Goal: Transaction & Acquisition: Purchase product/service

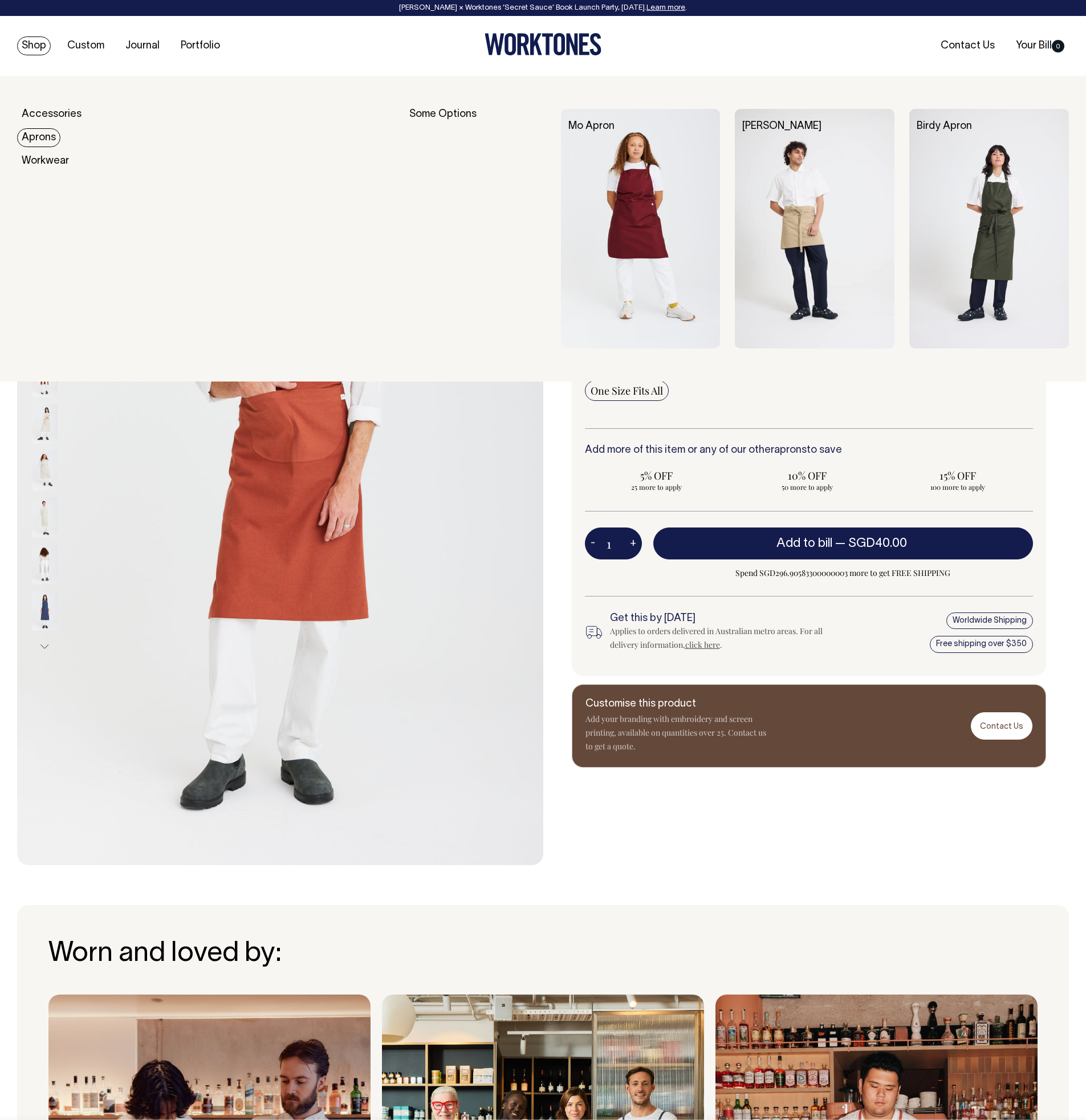
click at [37, 137] on link "Aprons" at bounding box center [38, 137] width 44 height 19
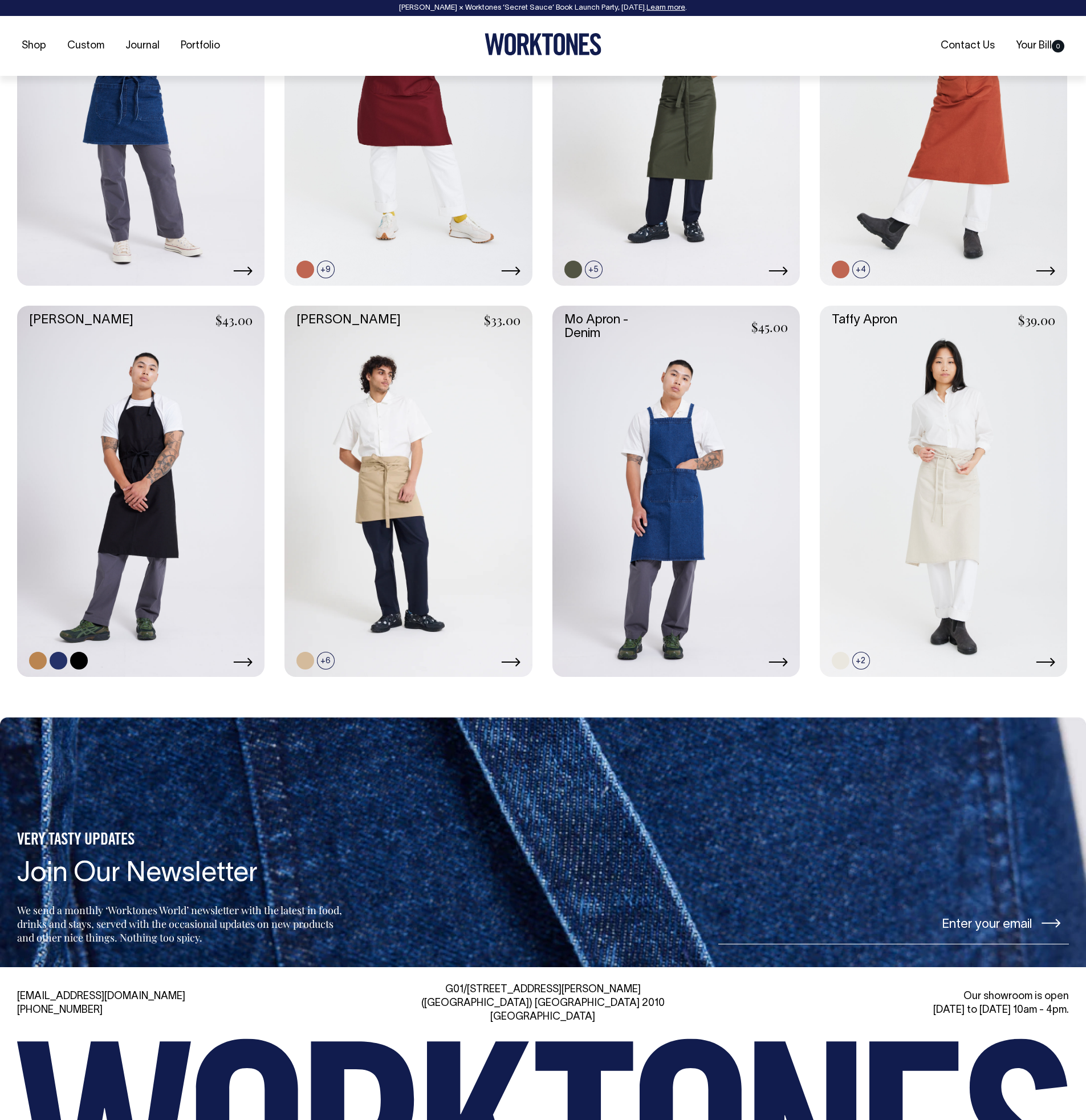
scroll to position [655, 0]
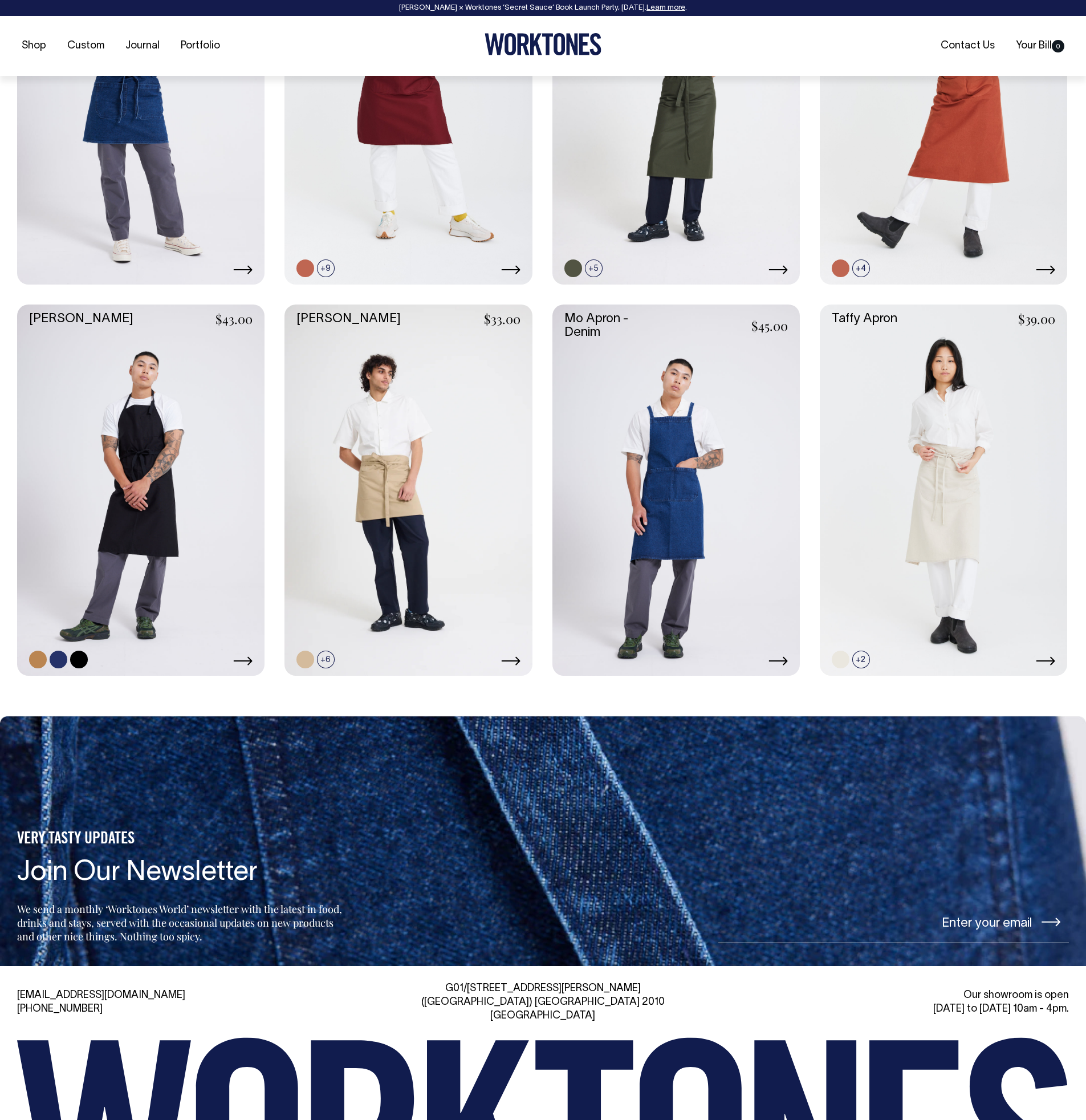
click at [63, 659] on link at bounding box center [58, 659] width 18 height 18
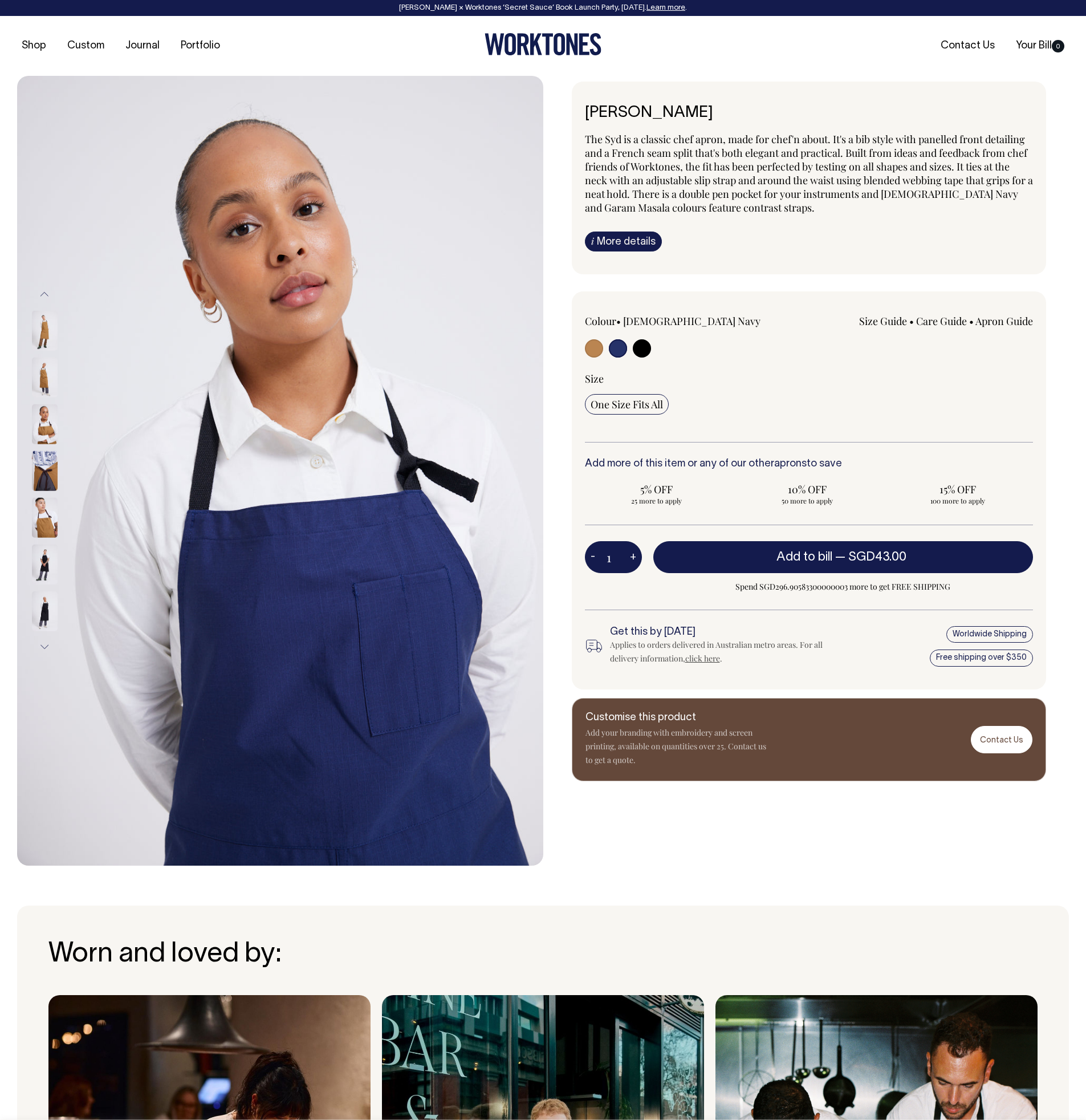
select select "[DEMOGRAPHIC_DATA] Navy"
click at [39, 383] on img at bounding box center [44, 376] width 25 height 40
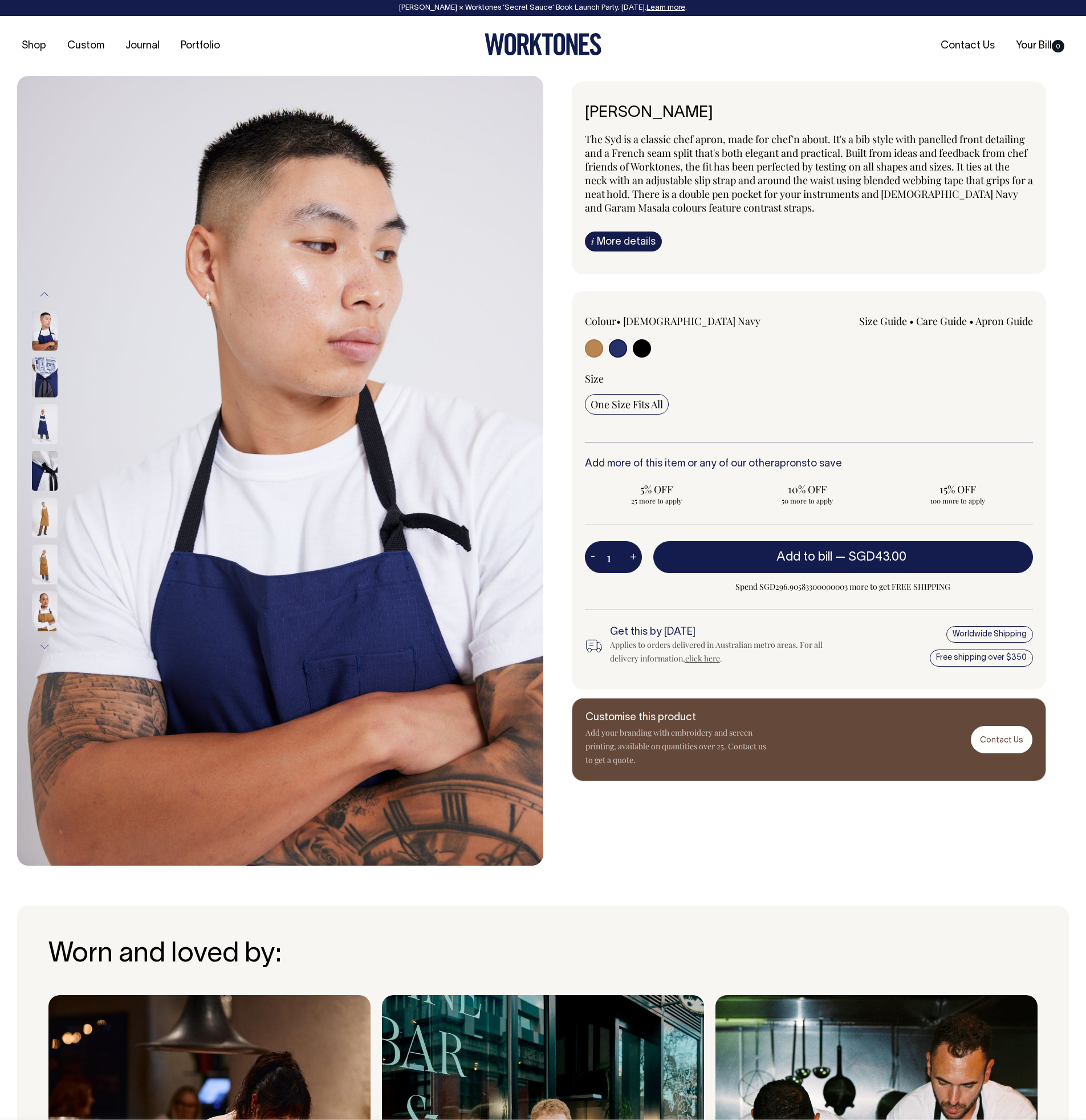
click at [48, 428] on img at bounding box center [44, 423] width 25 height 40
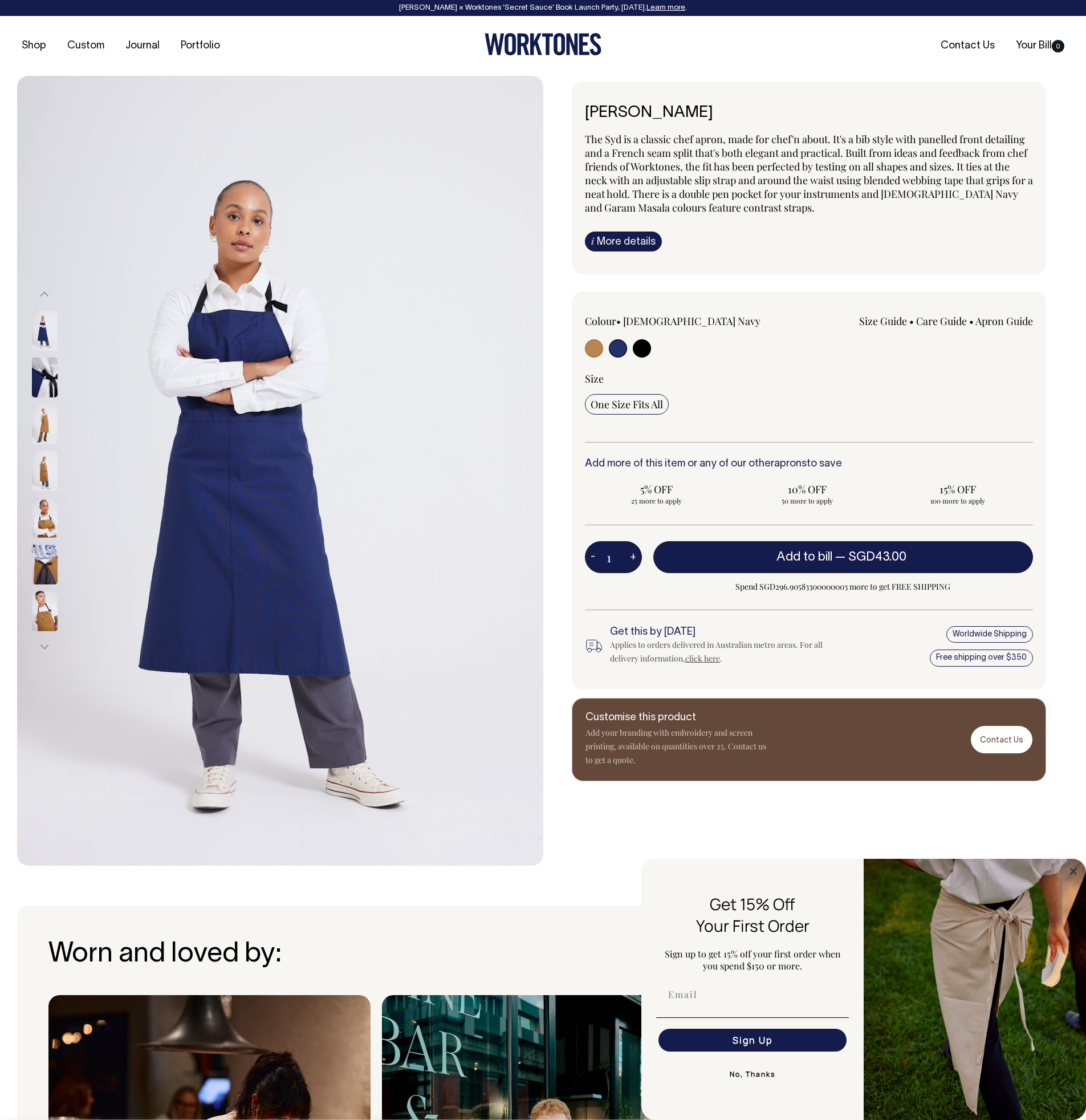
click at [637, 248] on link "i More details" at bounding box center [623, 241] width 77 height 20
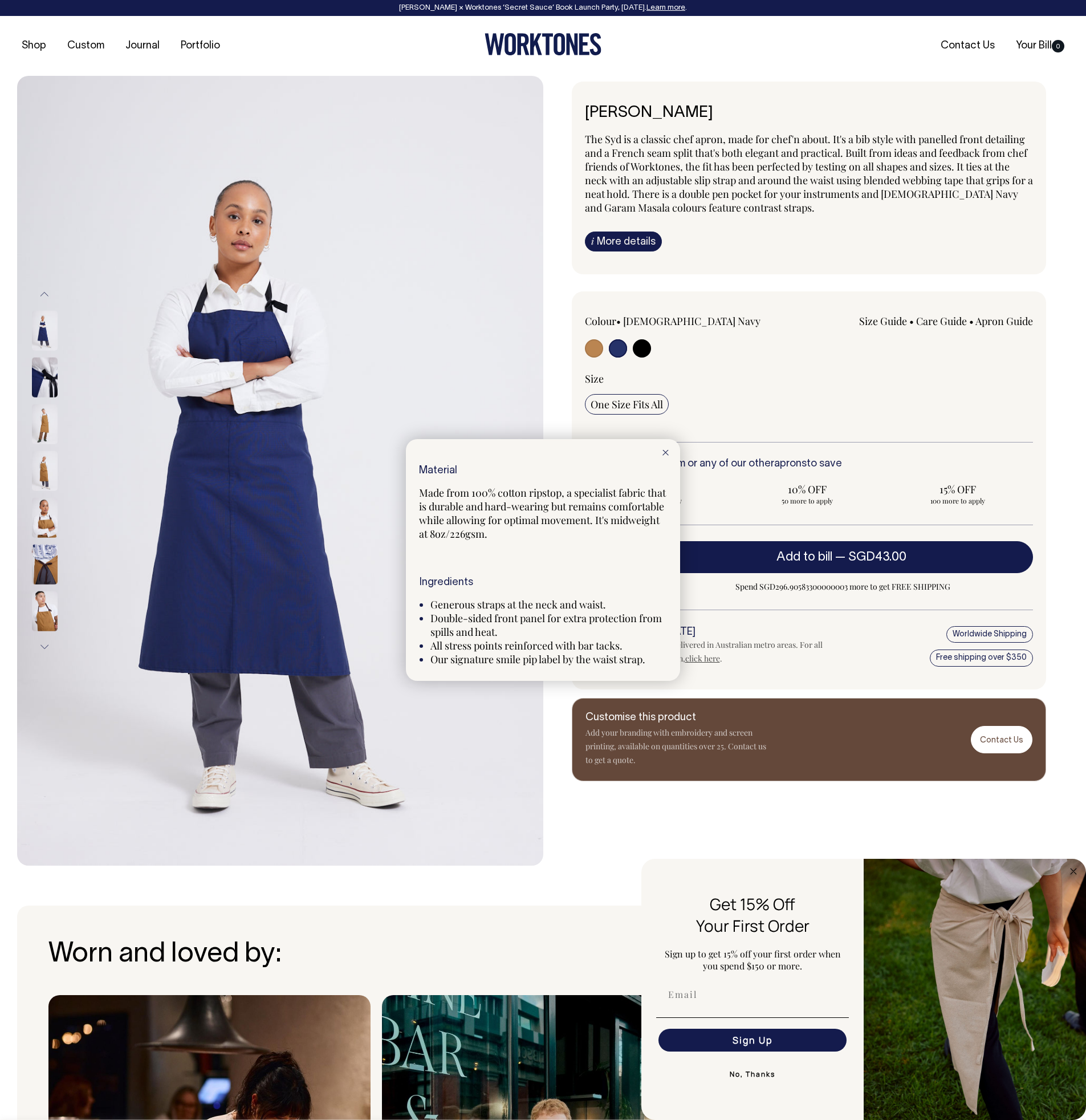
click at [671, 445] on div at bounding box center [666, 451] width 29 height 25
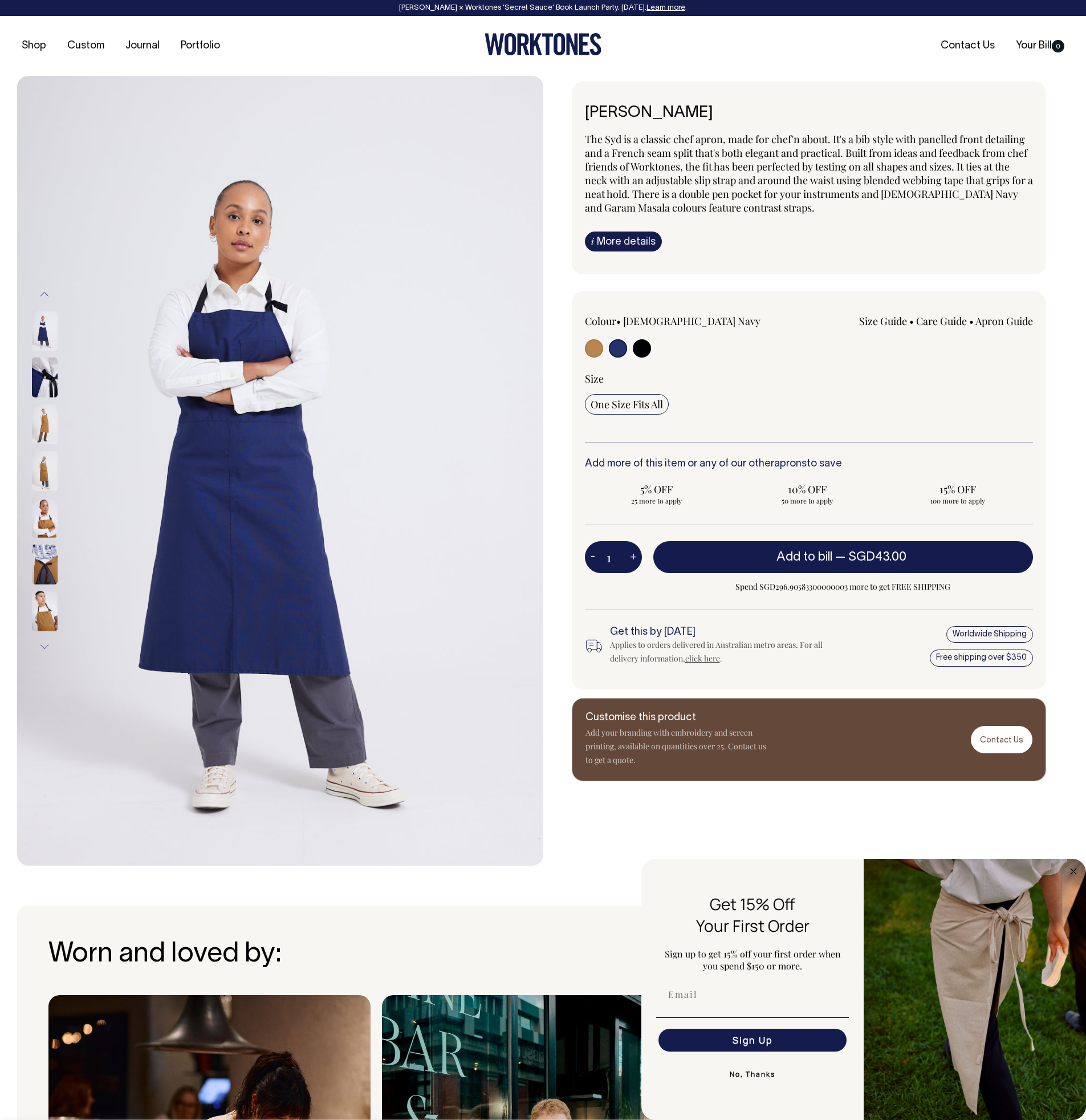
click at [51, 372] on img at bounding box center [44, 376] width 25 height 40
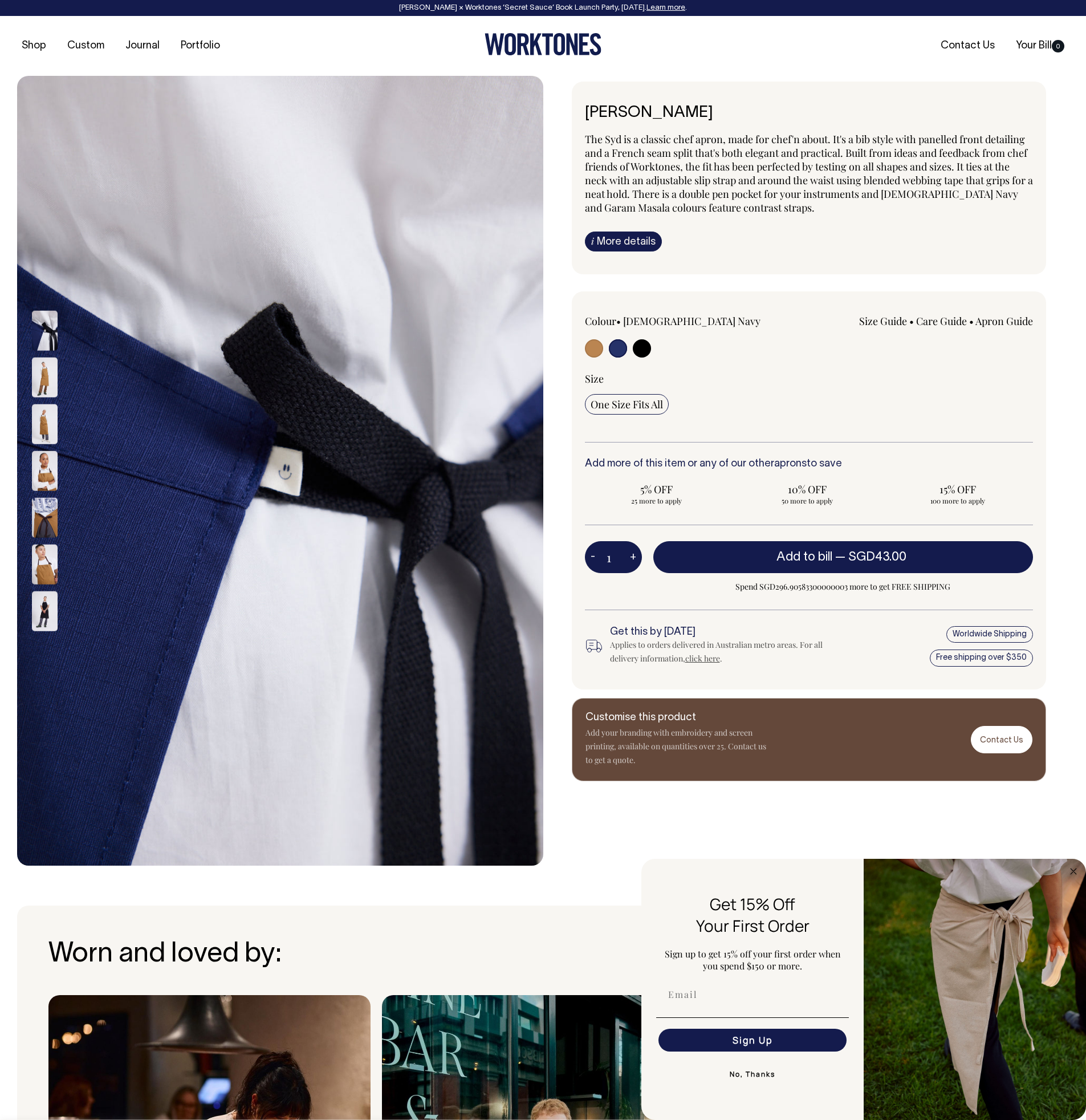
click at [48, 328] on img at bounding box center [44, 330] width 25 height 40
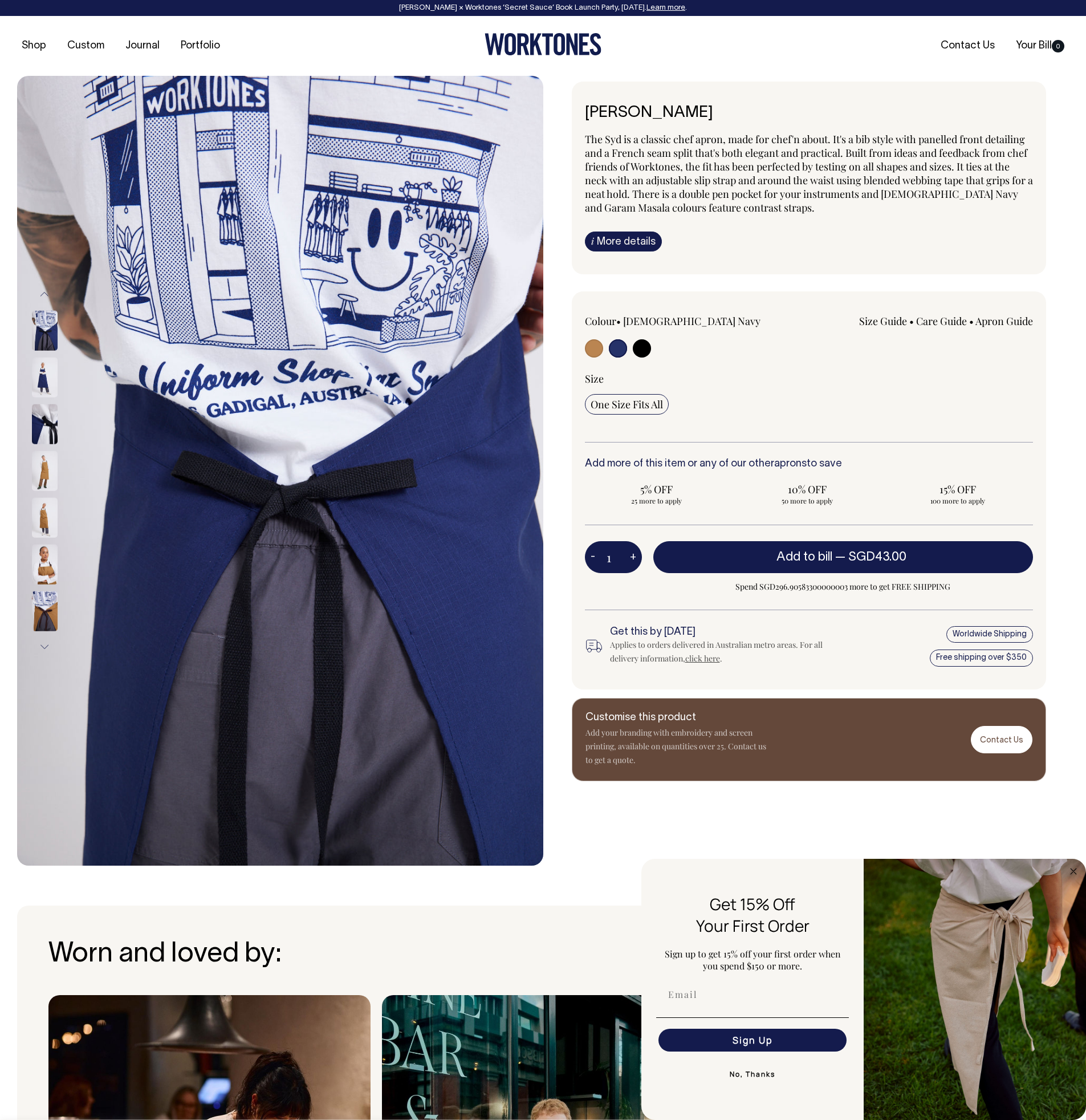
click at [36, 330] on div at bounding box center [60, 283] width 57 height 1917
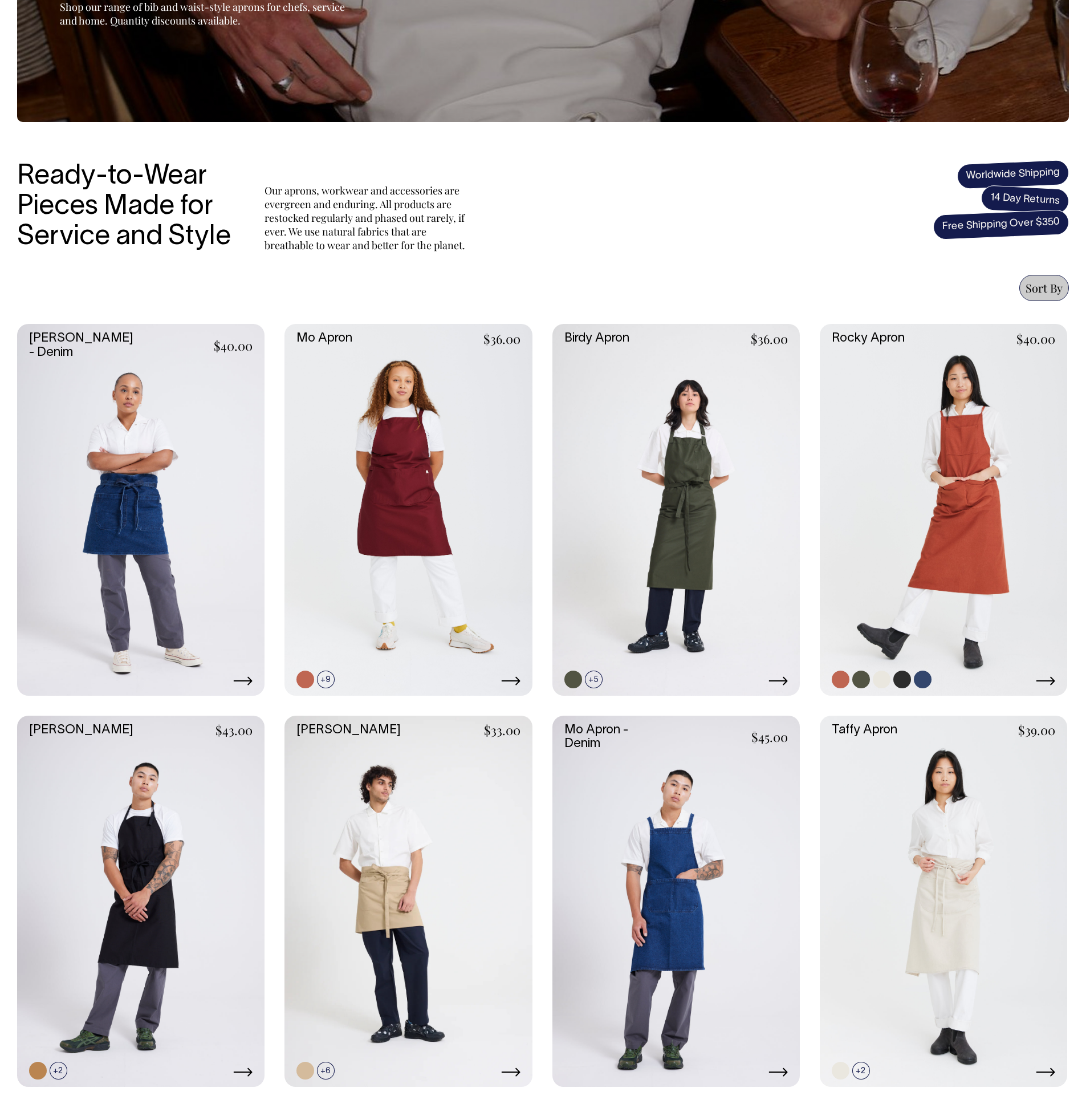
scroll to position [242, 0]
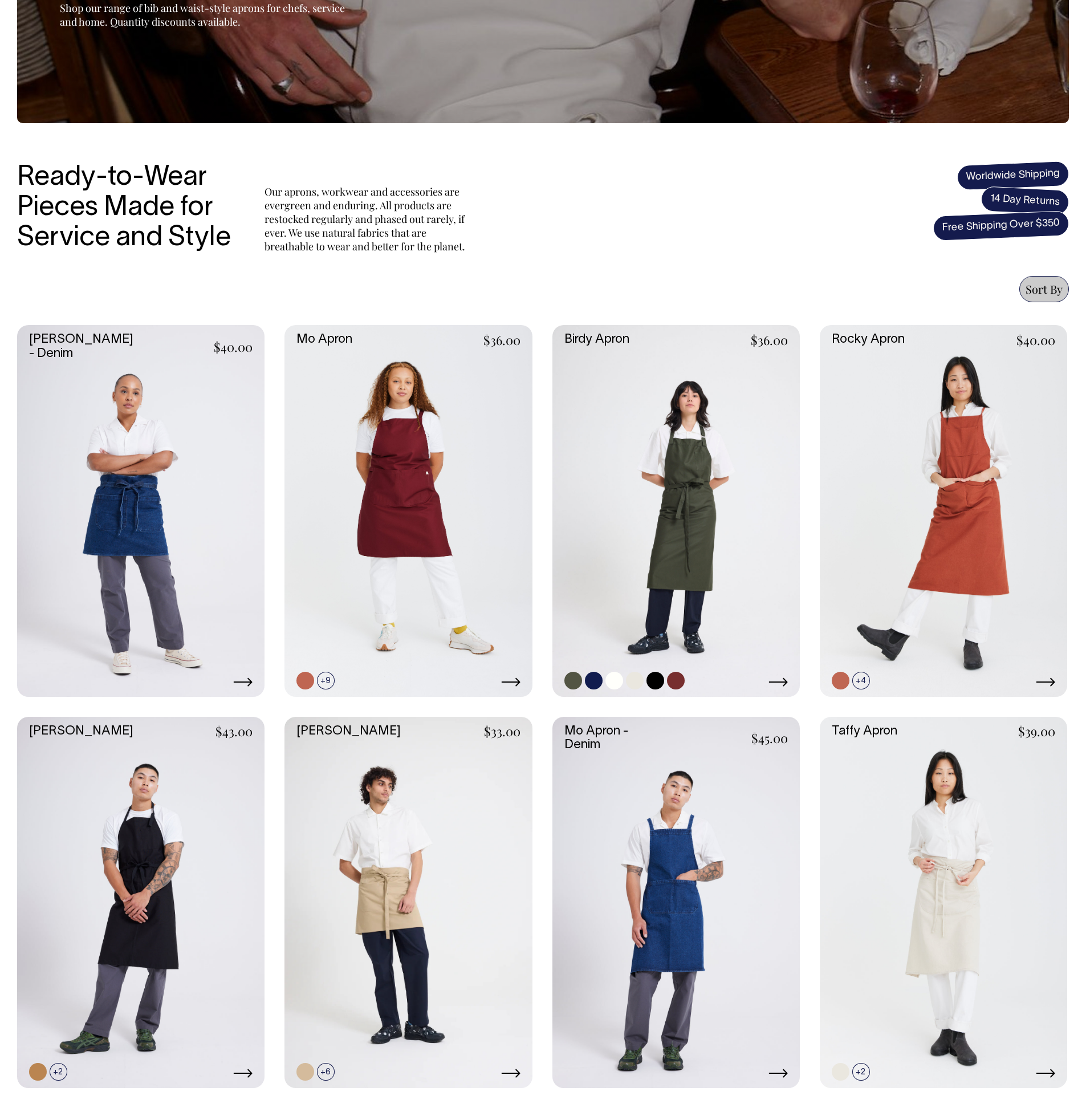
click at [692, 445] on link at bounding box center [676, 510] width 248 height 371
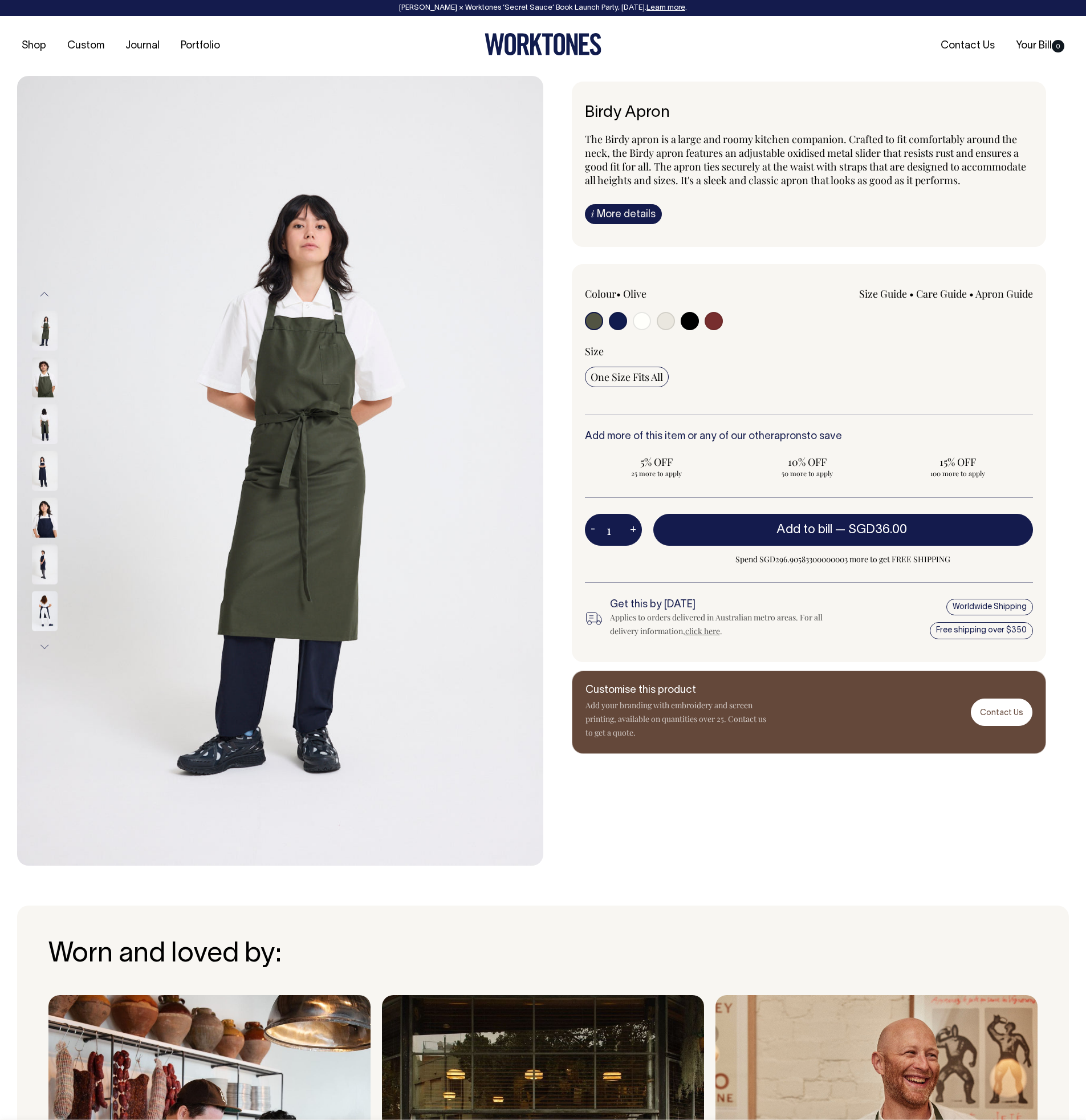
click at [618, 220] on link "i More details" at bounding box center [623, 214] width 77 height 20
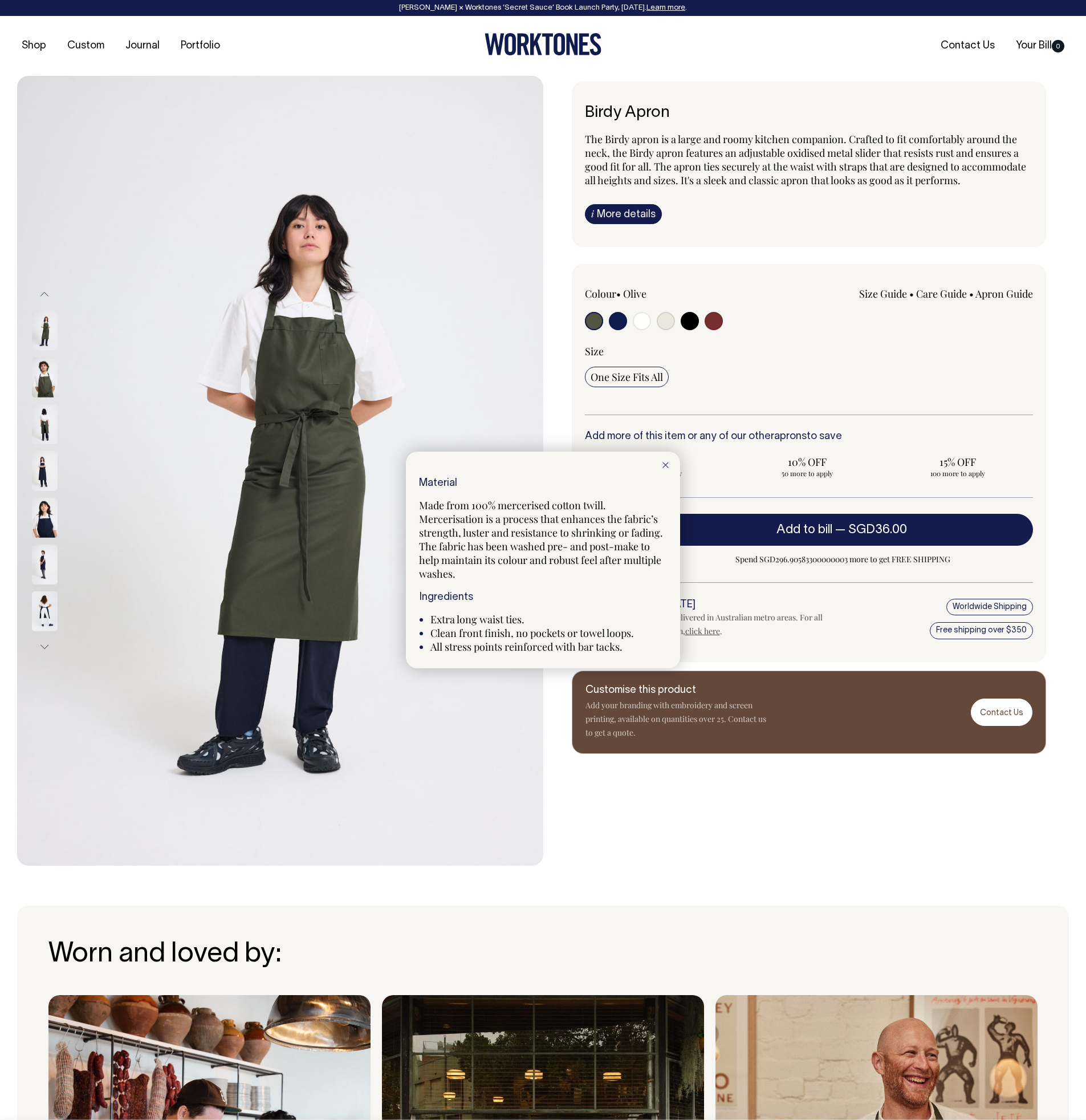
click at [669, 466] on div at bounding box center [666, 464] width 29 height 25
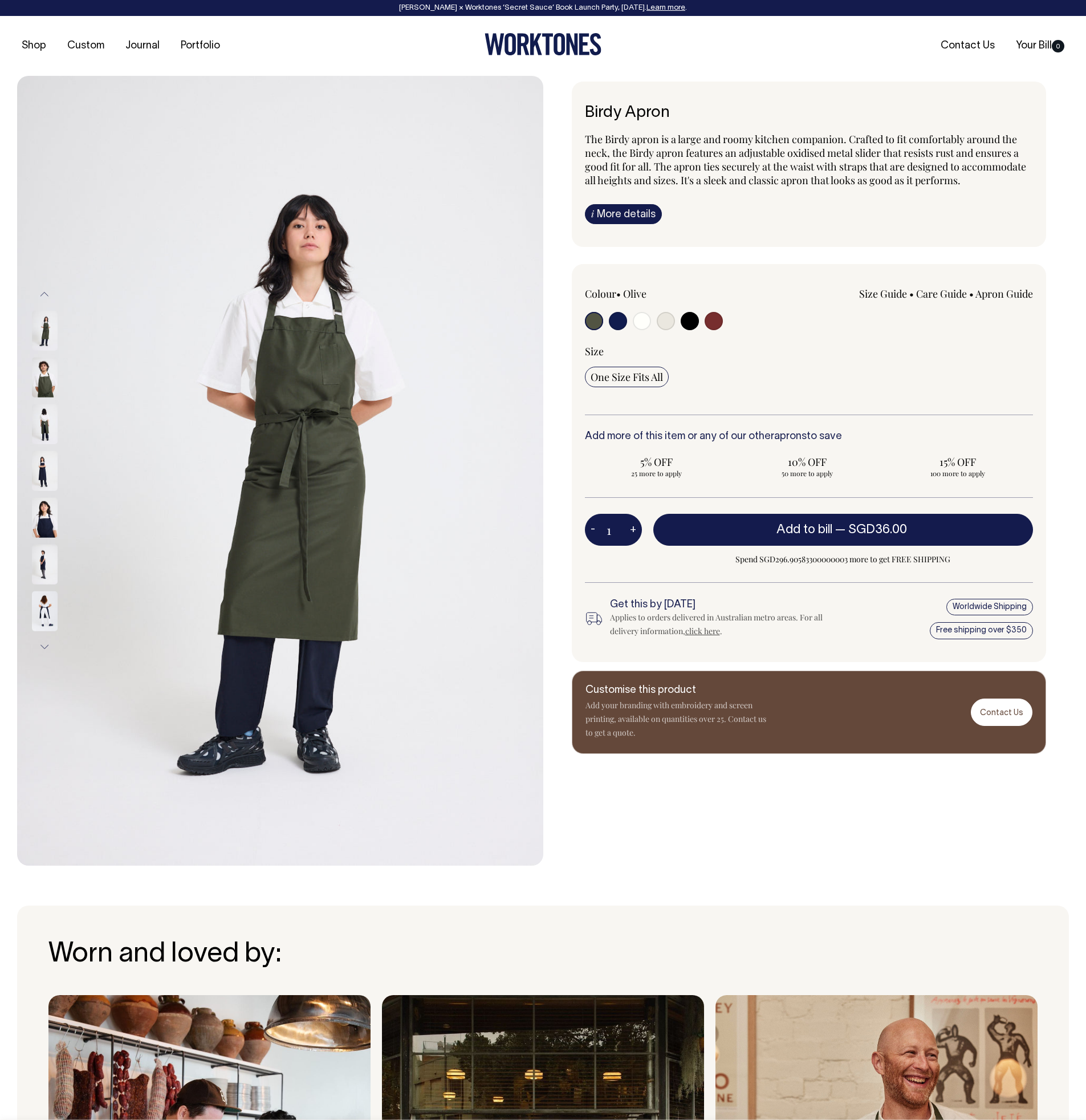
click at [40, 378] on img at bounding box center [44, 376] width 25 height 40
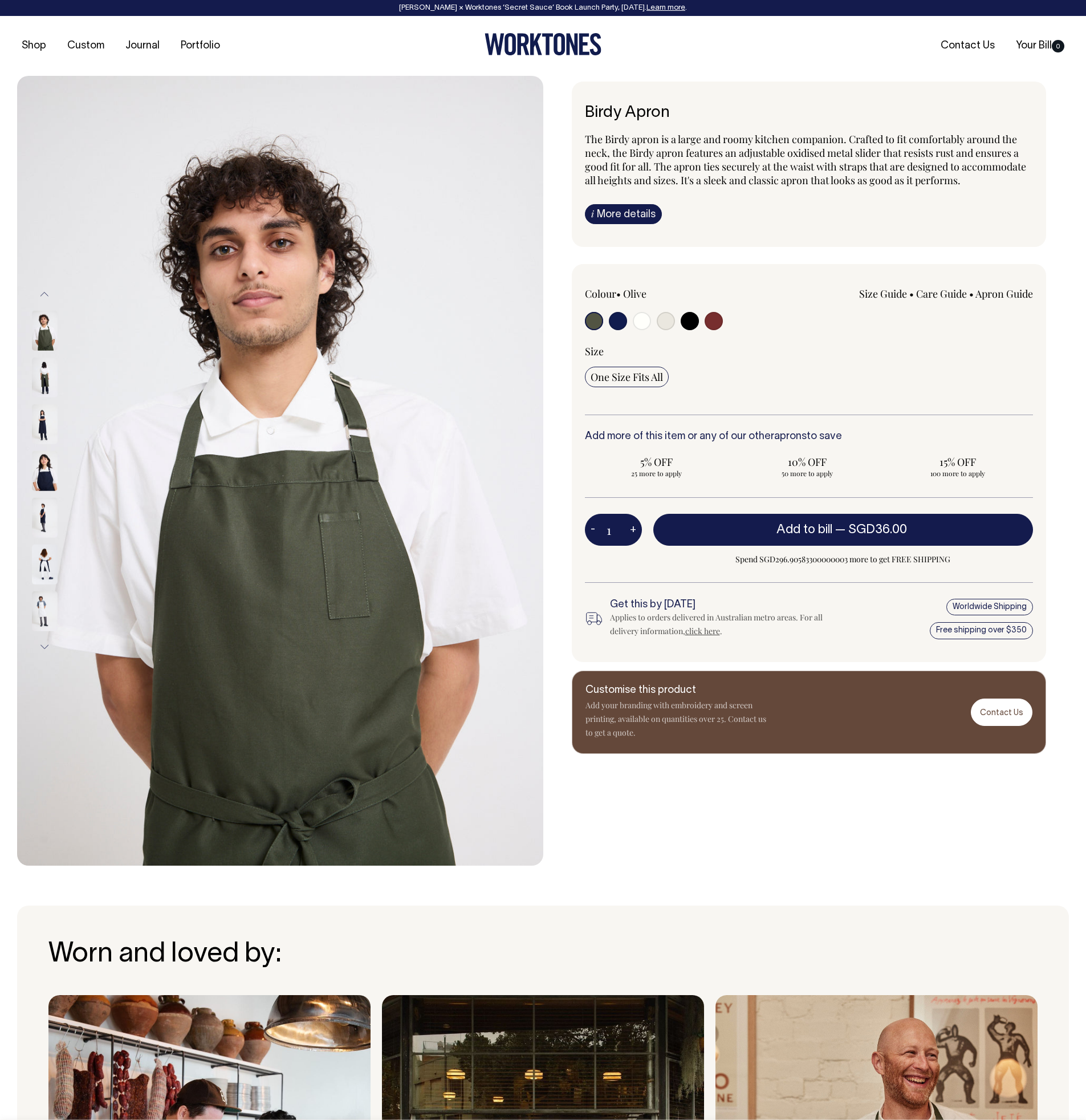
click at [36, 437] on img at bounding box center [44, 423] width 25 height 40
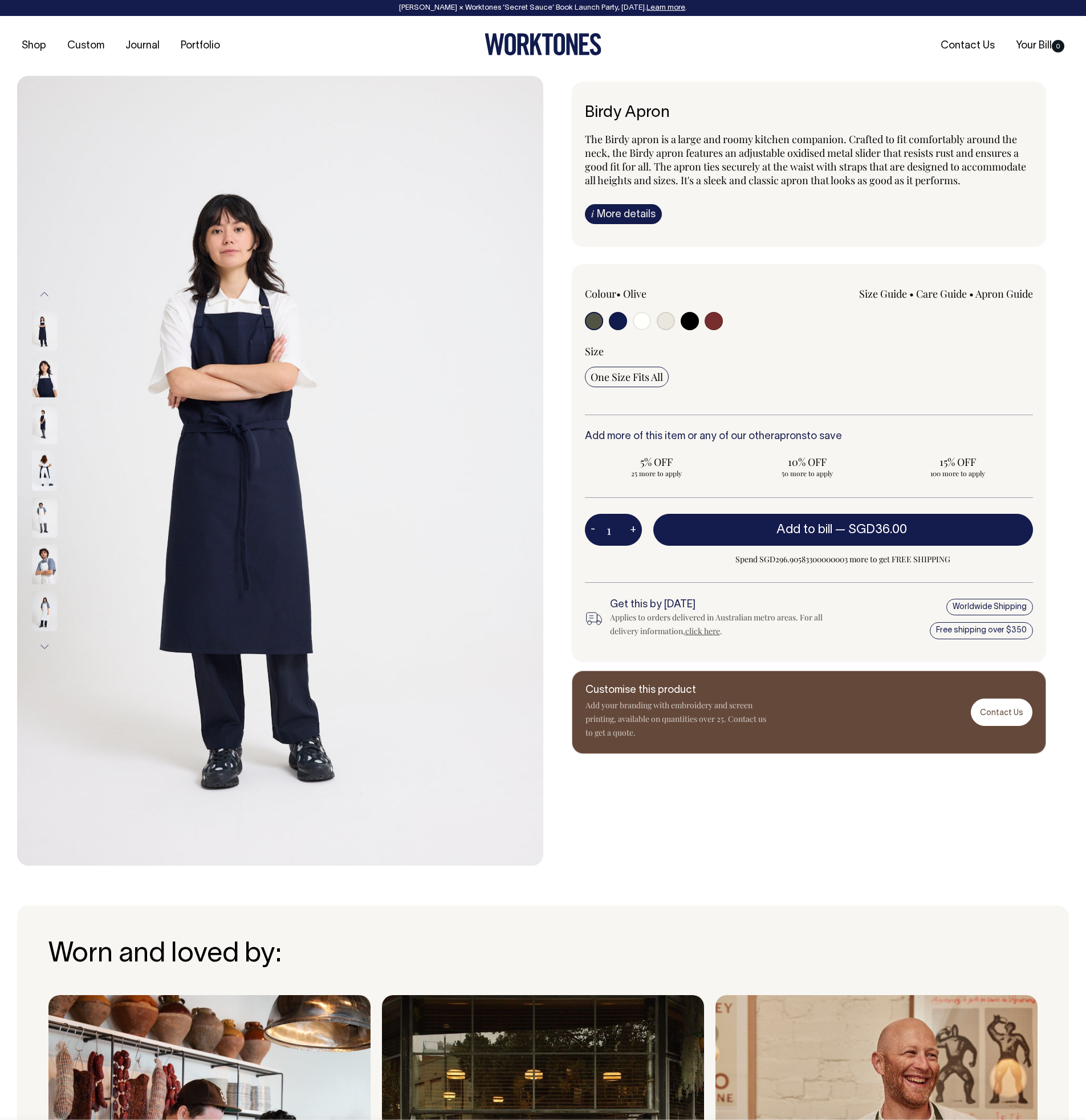
click at [36, 513] on img at bounding box center [44, 517] width 25 height 40
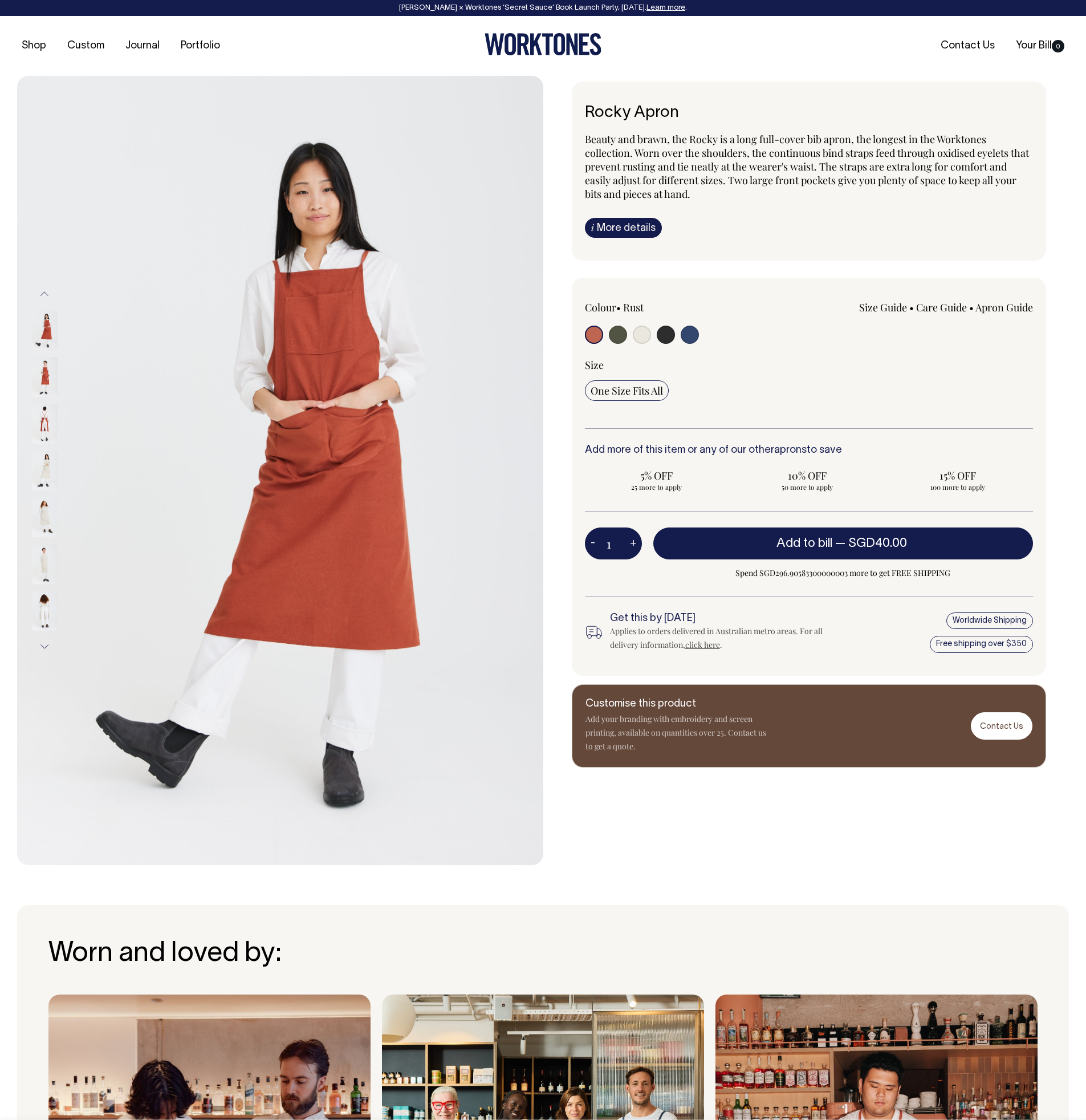
click at [43, 424] on img at bounding box center [44, 423] width 25 height 40
click at [47, 420] on img at bounding box center [44, 423] width 25 height 40
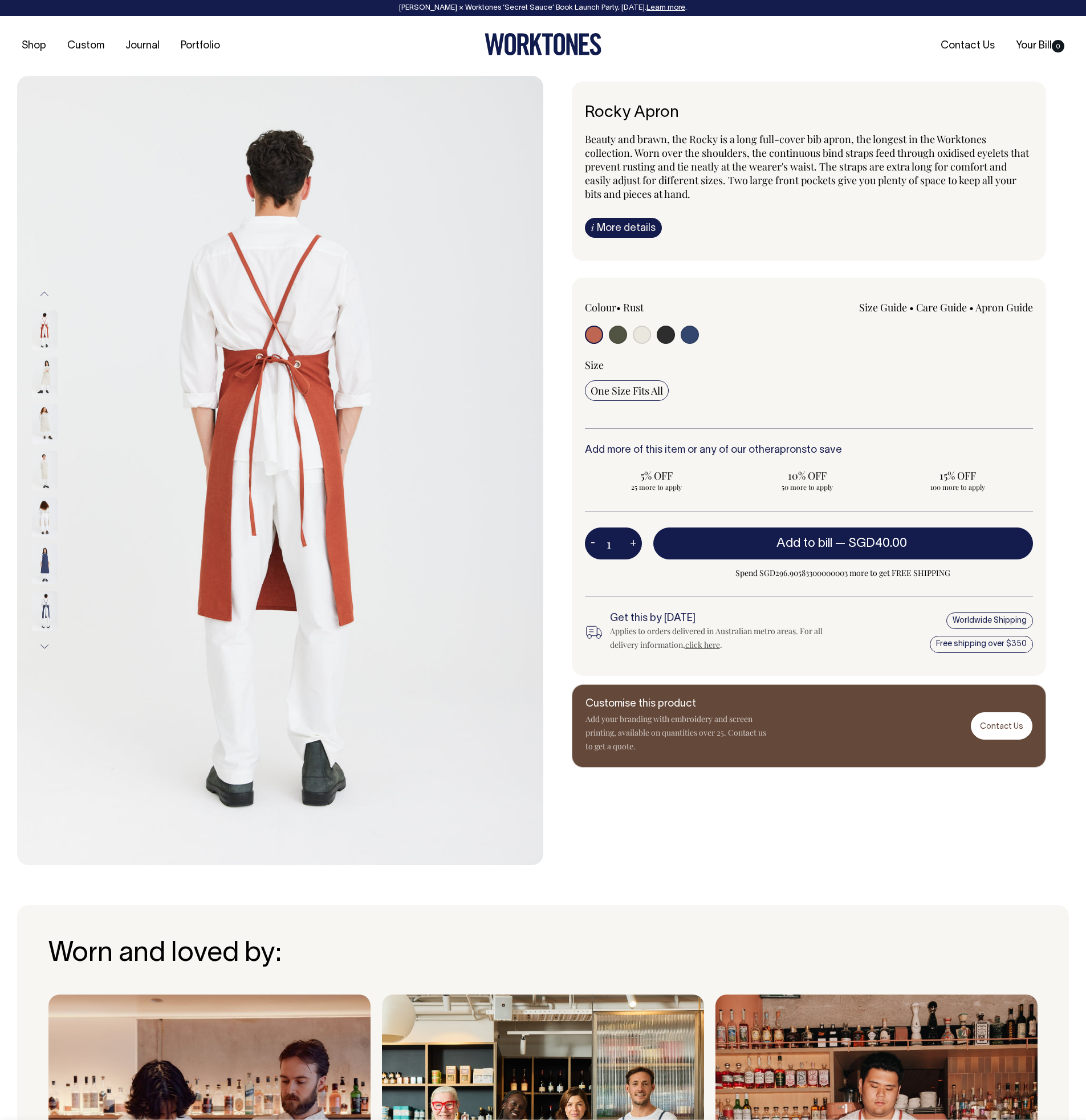
click at [47, 341] on img at bounding box center [44, 330] width 25 height 40
click at [42, 329] on img at bounding box center [44, 330] width 25 height 40
click at [48, 413] on img at bounding box center [44, 423] width 25 height 40
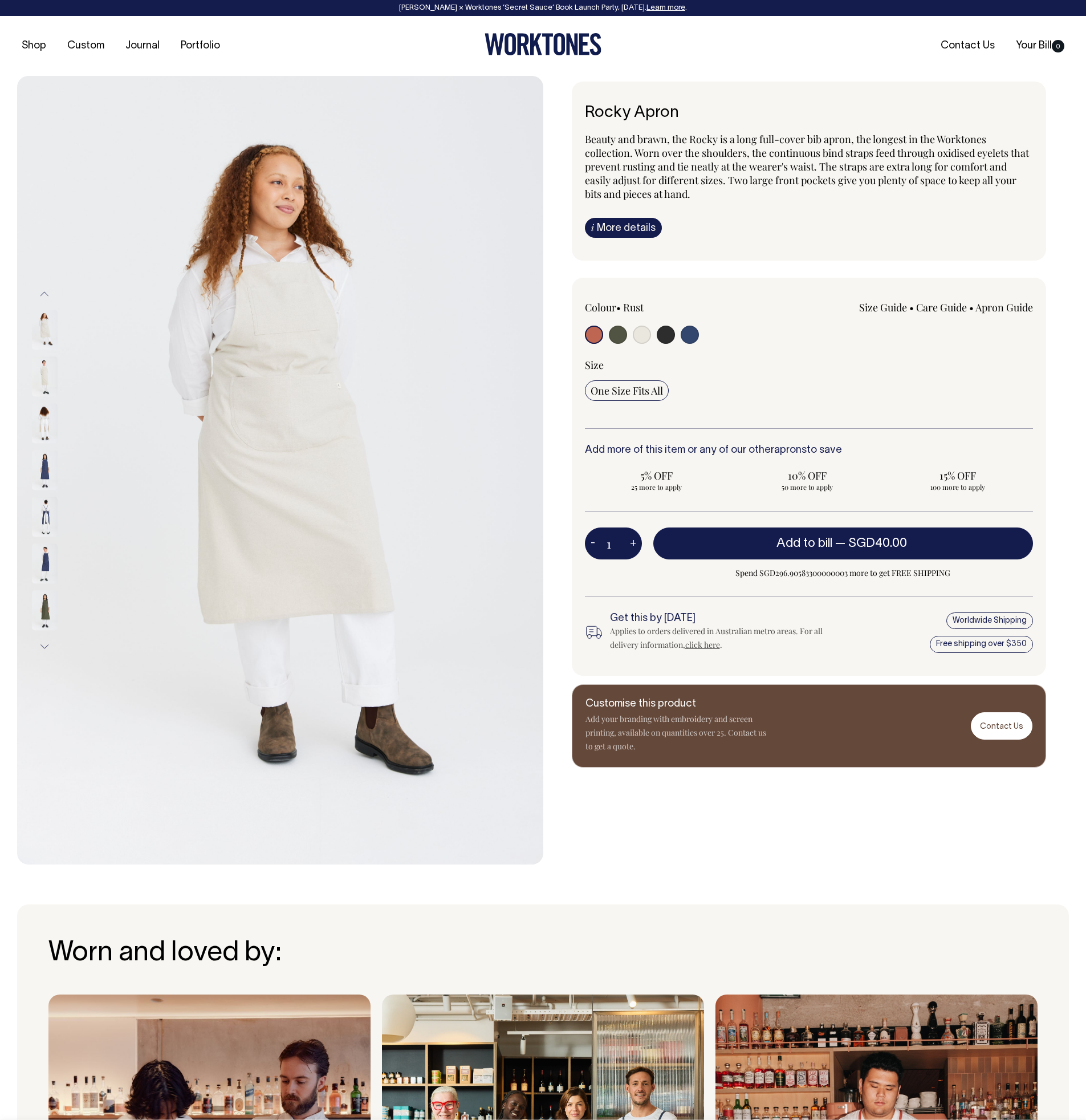
click at [47, 472] on img at bounding box center [44, 470] width 25 height 40
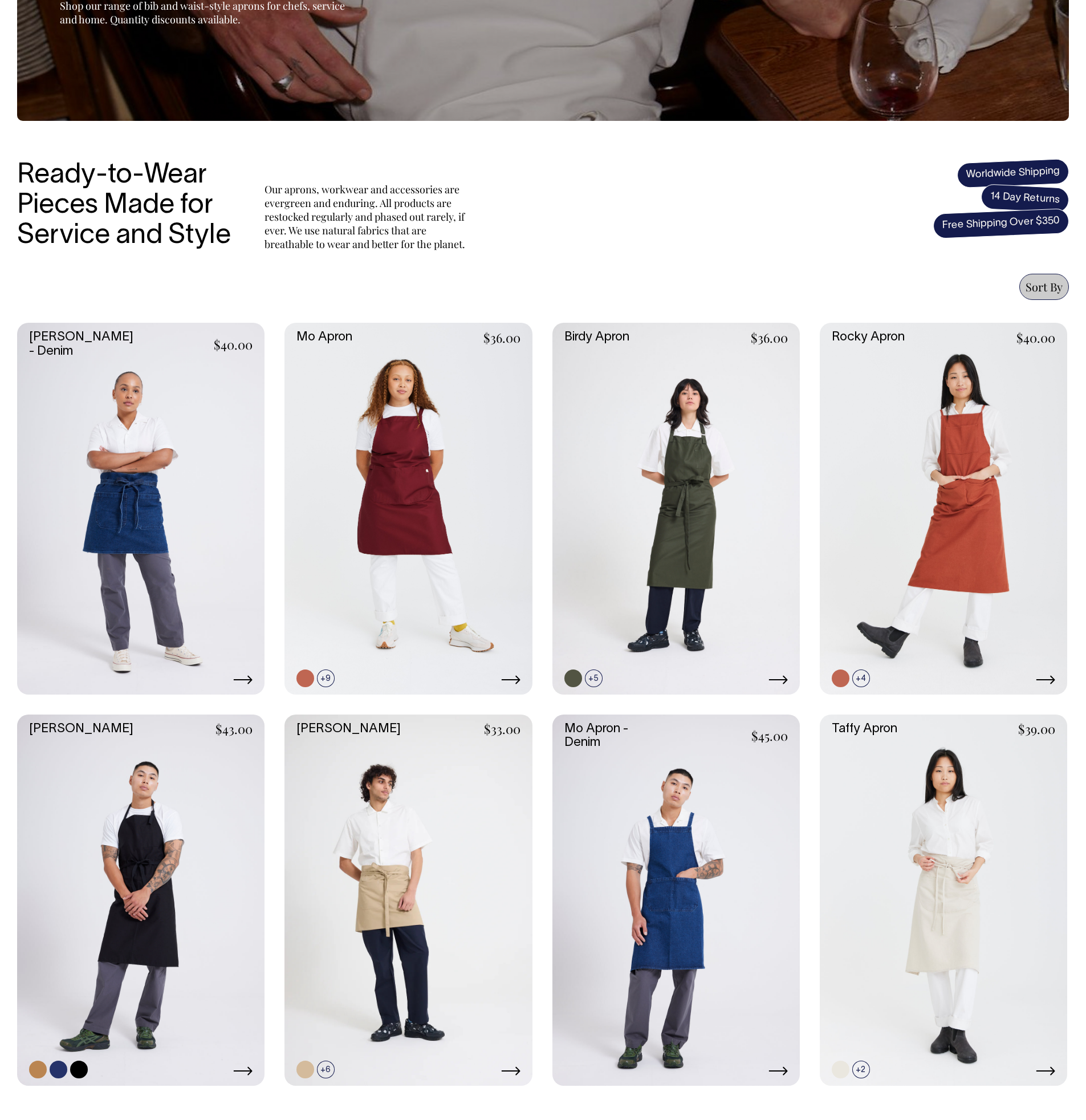
click at [174, 844] on link at bounding box center [140, 900] width 248 height 371
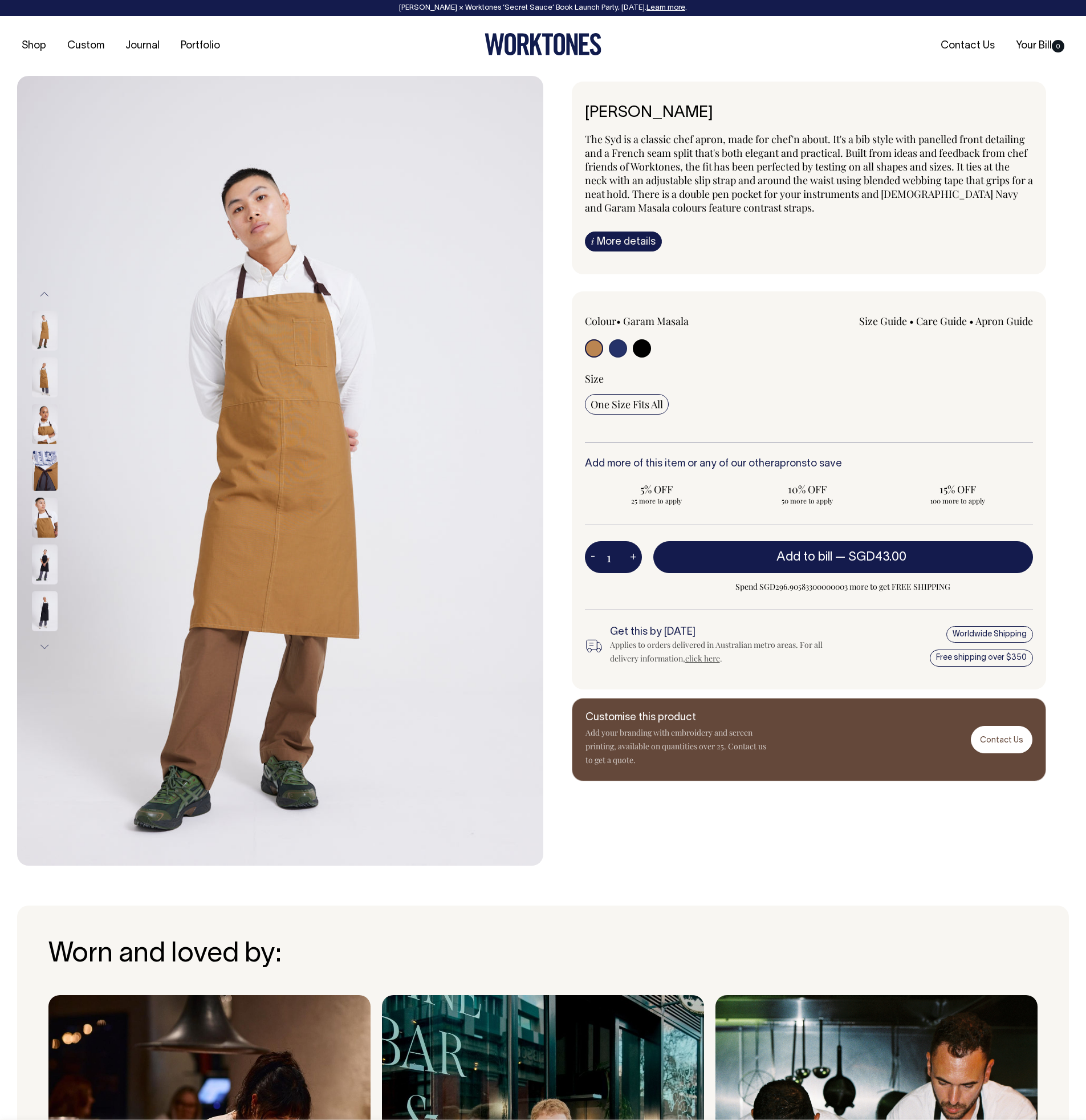
click at [606, 349] on div at bounding box center [675, 350] width 179 height 21
click at [615, 350] on input "radio" at bounding box center [618, 348] width 18 height 18
radio input "true"
select select "[DEMOGRAPHIC_DATA] Navy"
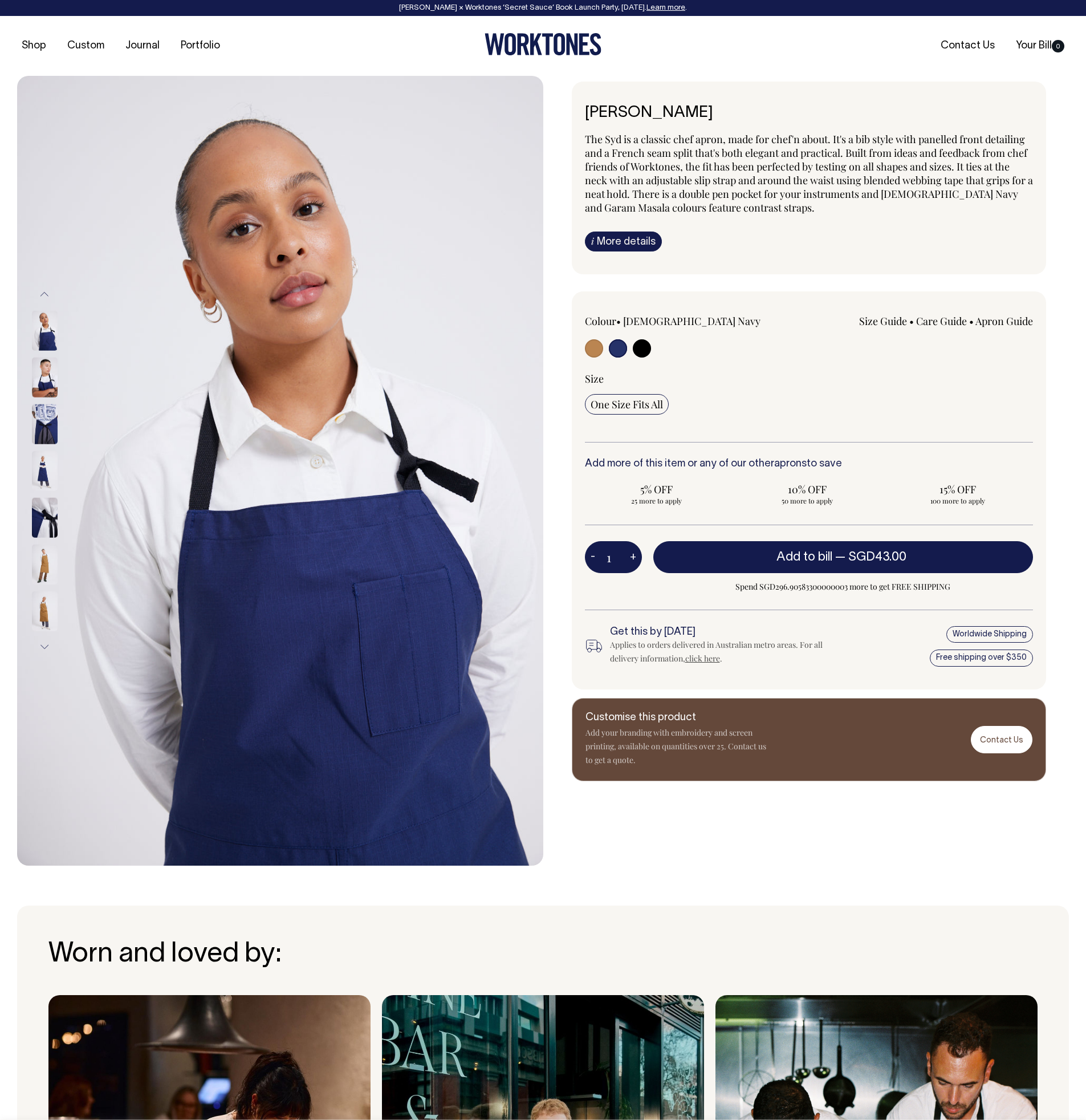
click at [596, 349] on input "radio" at bounding box center [594, 348] width 18 height 18
radio input "true"
select select "Garam Masala"
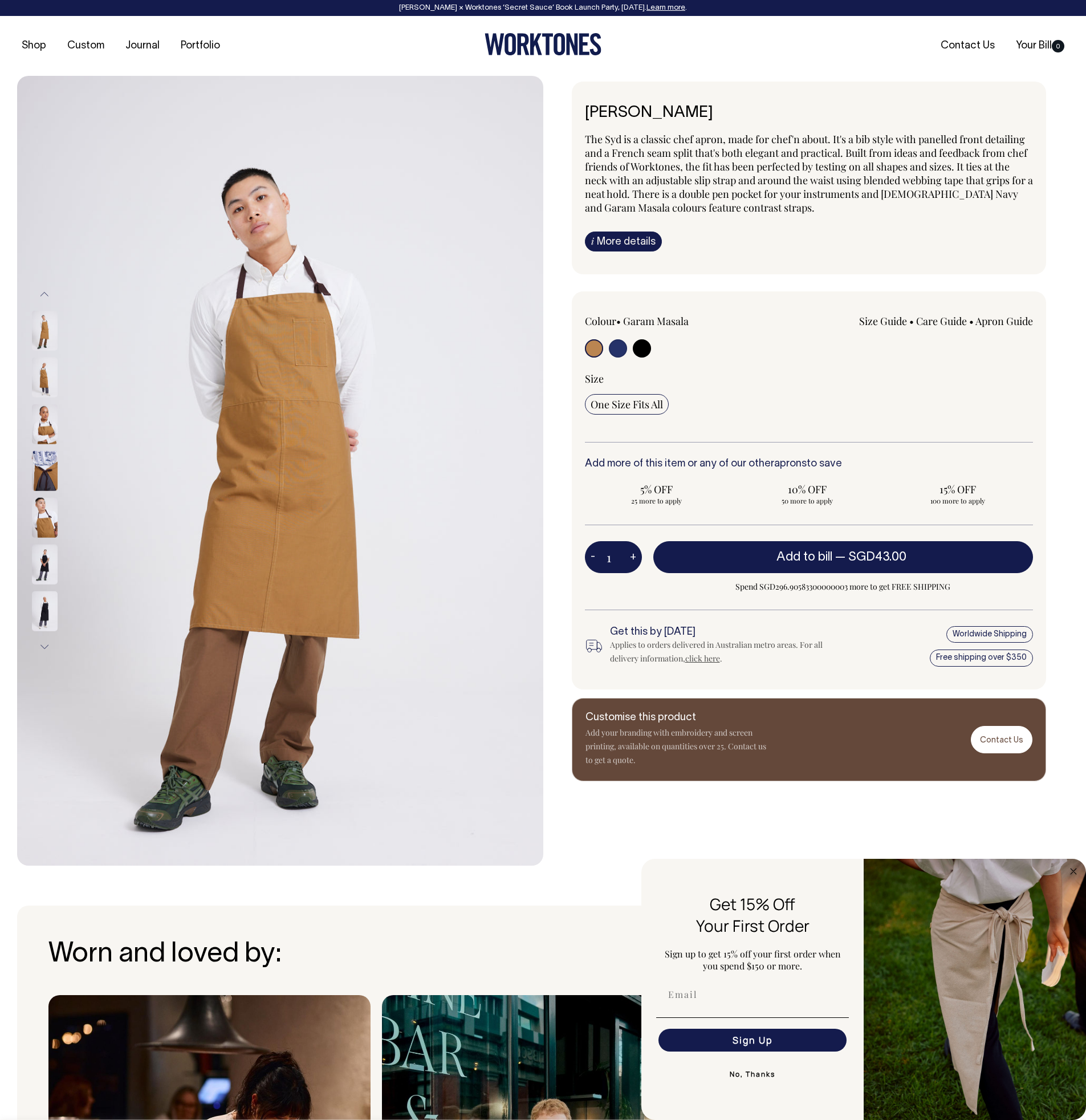
click at [889, 60] on div "Shop Custom Journal Portfolio Contact Us Your Bill 0" at bounding box center [543, 46] width 1086 height 60
